Goal: Task Accomplishment & Management: Manage account settings

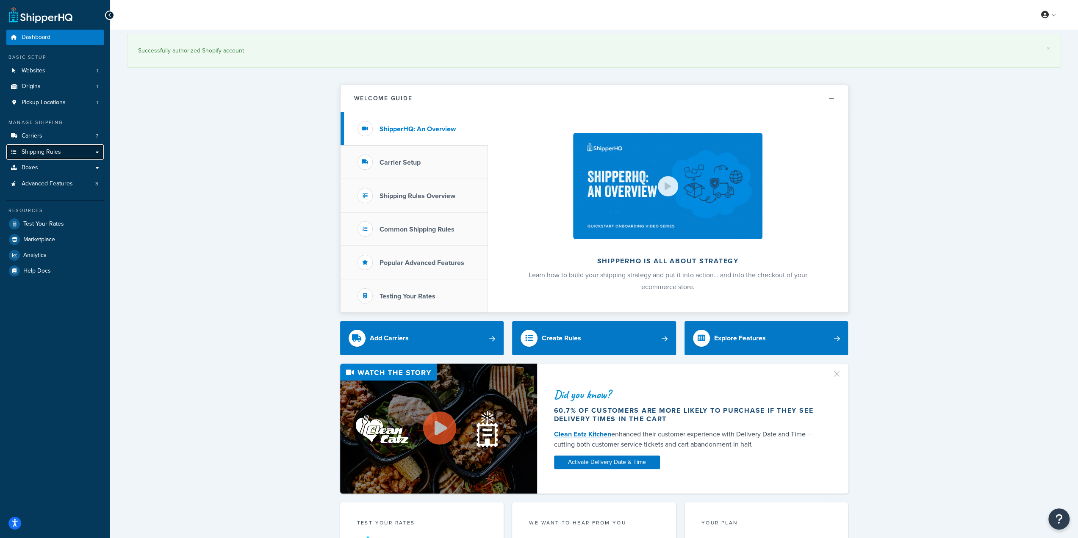
click at [23, 155] on span "Shipping Rules" at bounding box center [41, 152] width 39 height 7
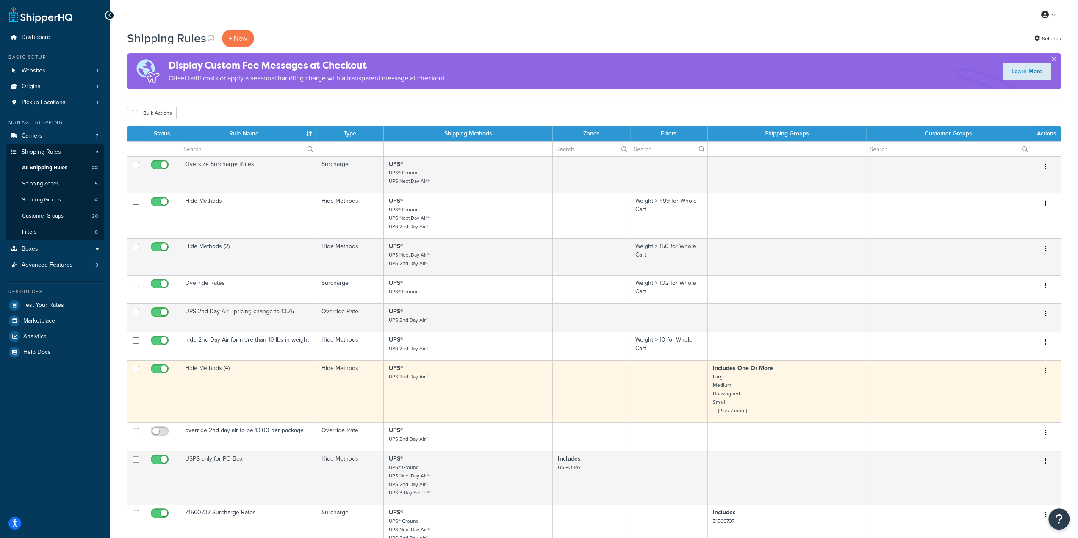
click at [263, 389] on td "Hide Methods (4)" at bounding box center [248, 391] width 136 height 62
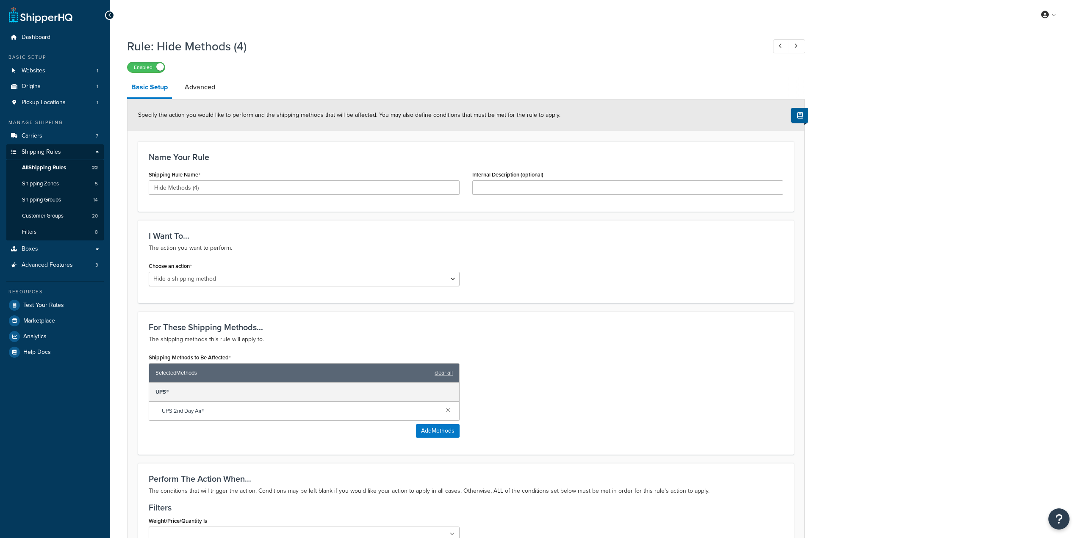
select select "HIDE"
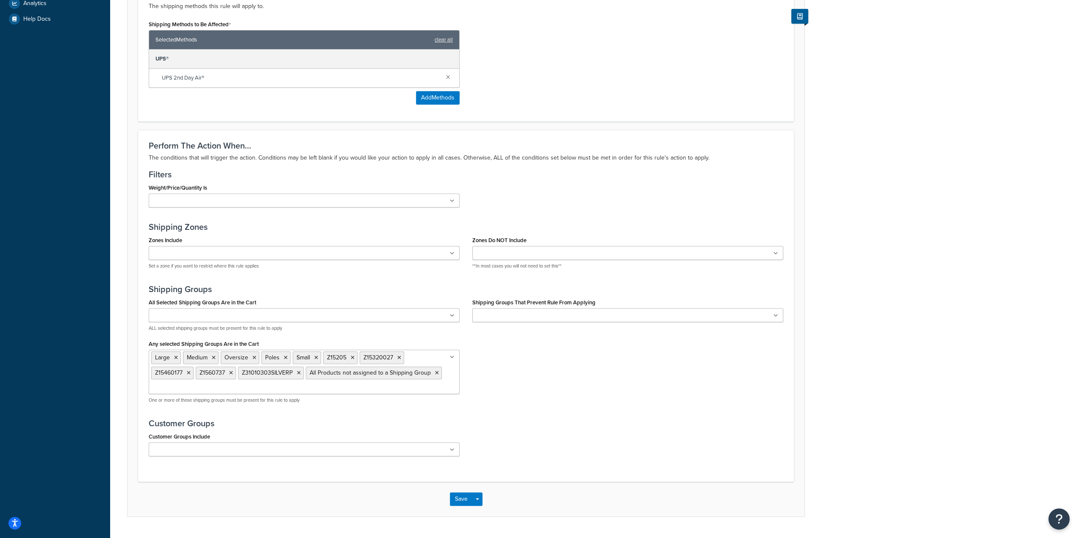
scroll to position [351, 0]
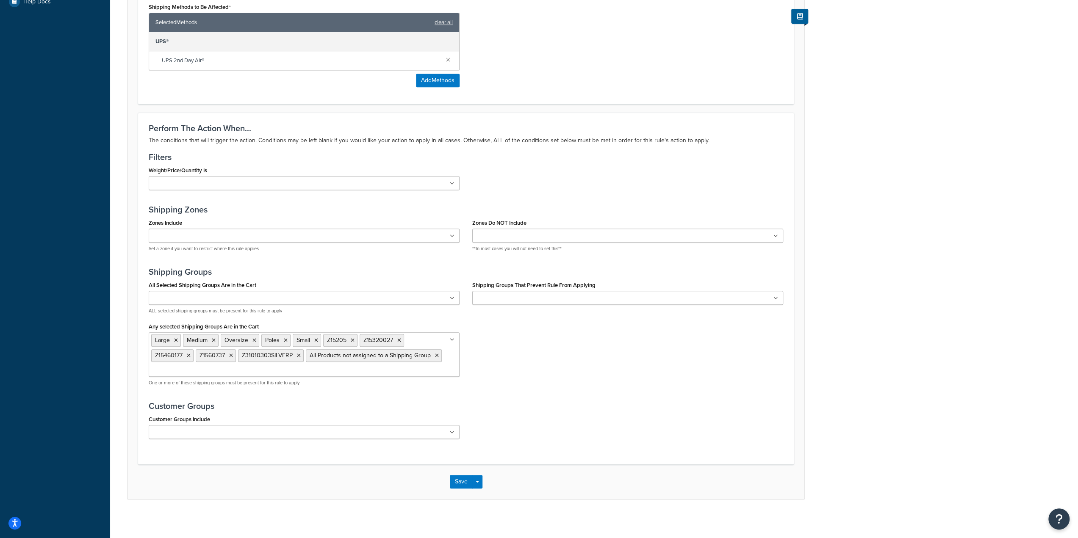
click at [264, 371] on ul "Large Medium Oversize Poles Small Z15205 Z15320027 Z15460177 Z1560737 Z31010303…" at bounding box center [304, 354] width 311 height 44
click at [130, 130] on form "Specify the action you would like to perform and the shipping methods that will…" at bounding box center [465, 124] width 677 height 750
